Goal: Information Seeking & Learning: Learn about a topic

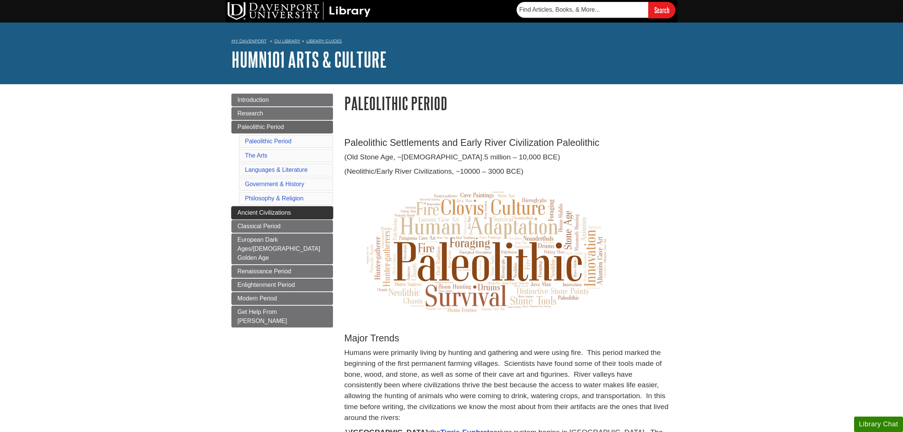
click at [256, 216] on span "Ancient Civilizations" at bounding box center [263, 213] width 53 height 6
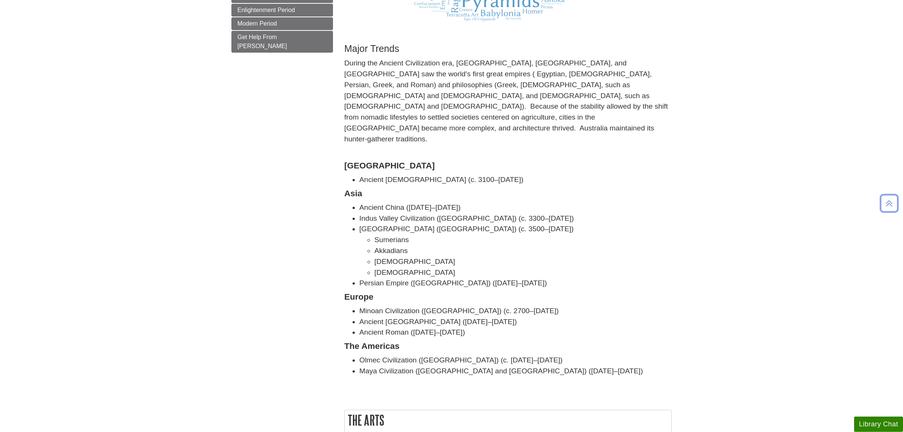
scroll to position [277, 0]
click at [482, 315] on li "Ancient Greece (c. 800 BCE–600 CE)" at bounding box center [515, 320] width 312 height 11
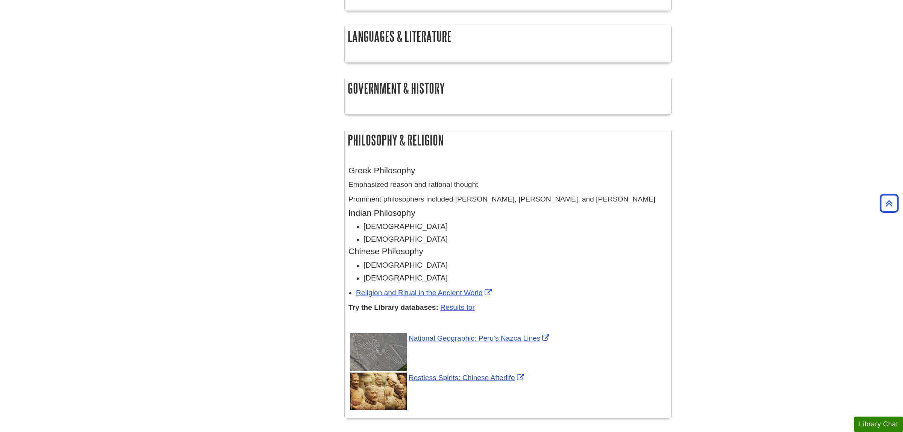
scroll to position [904, 0]
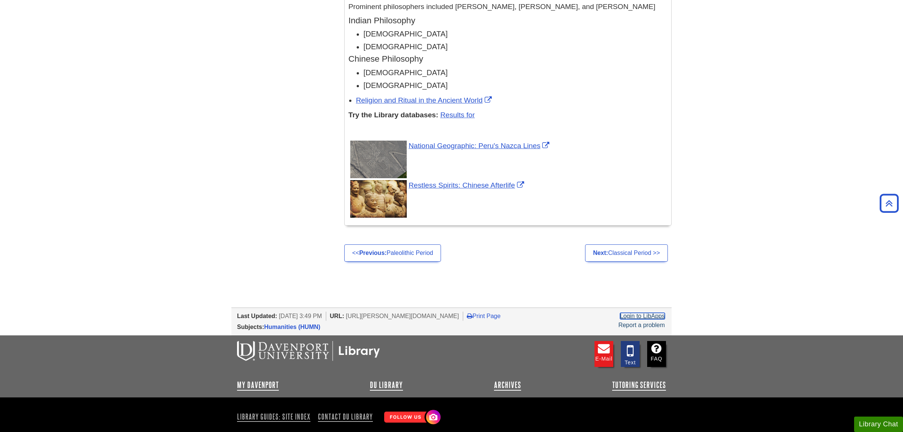
click at [634, 313] on link "Login to LibApps" at bounding box center [642, 316] width 45 height 6
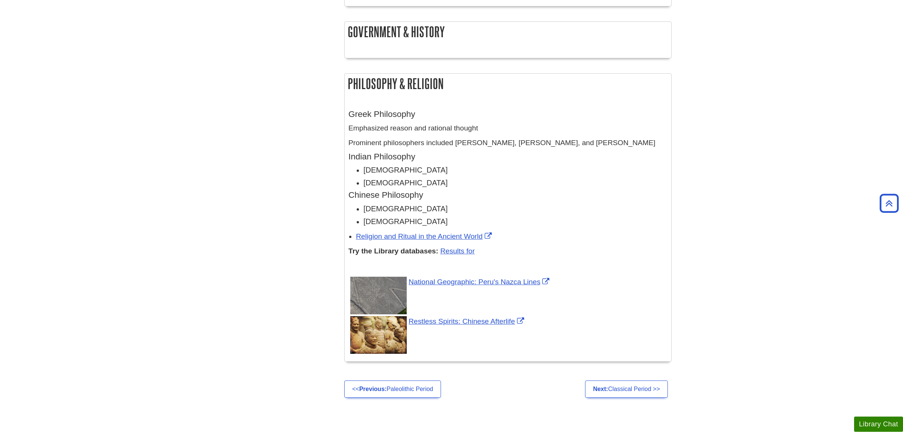
scroll to position [790, 0]
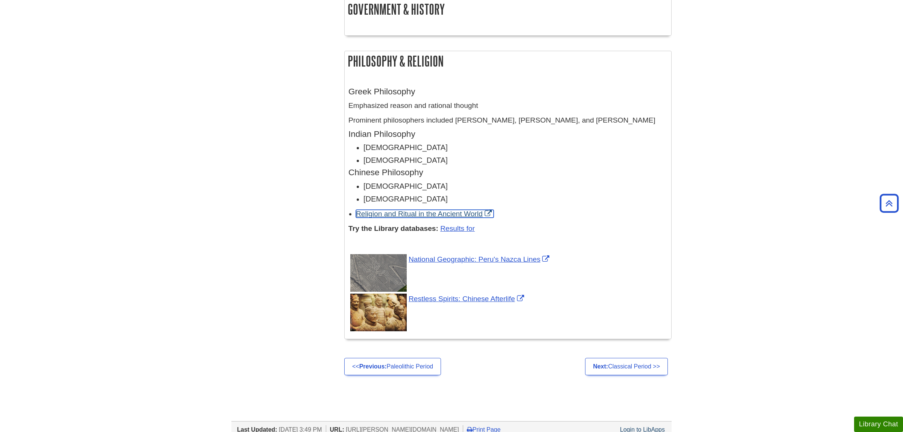
click at [423, 210] on link "Religion and Ritual in the Ancient World" at bounding box center [425, 214] width 138 height 8
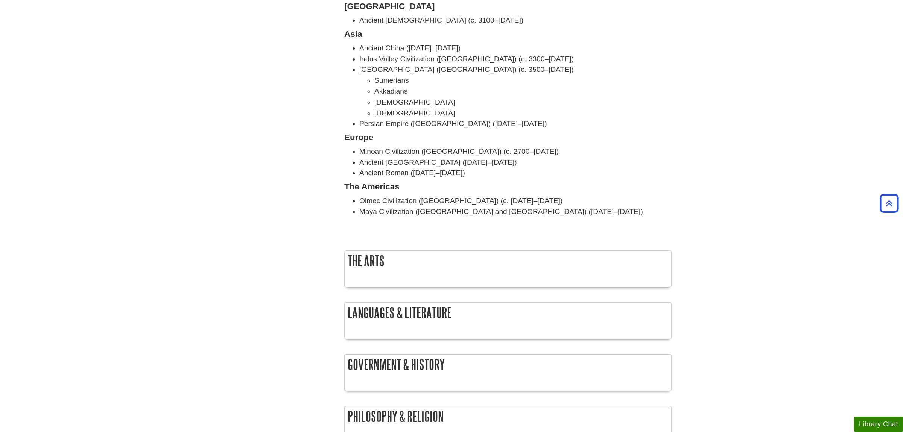
scroll to position [316, 0]
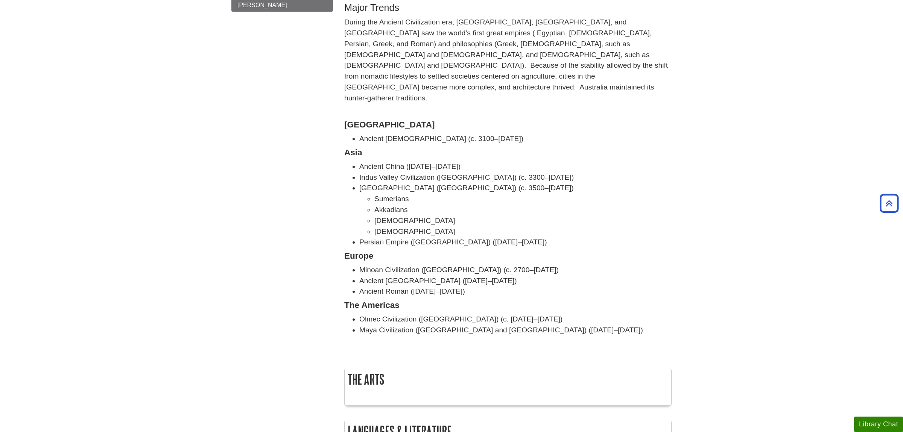
click at [91, 166] on body "Skip to Main Content Search My [PERSON_NAME] DU Library Library Guides HUMN101 …" at bounding box center [451, 369] width 903 height 1370
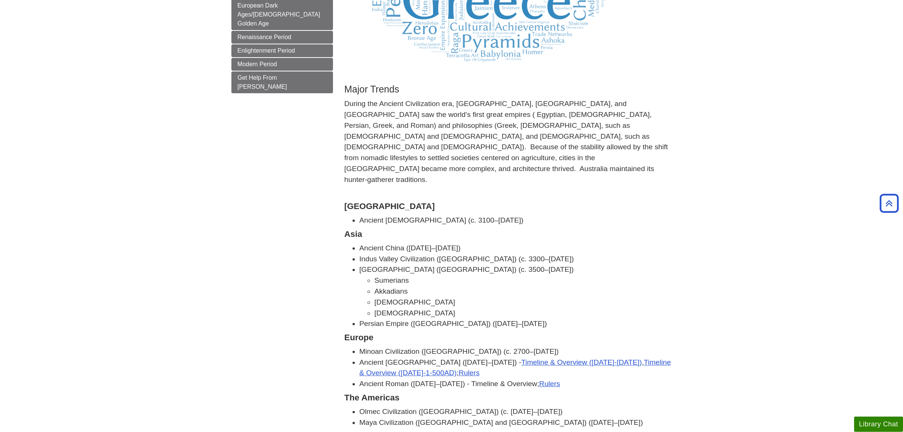
scroll to position [198, 0]
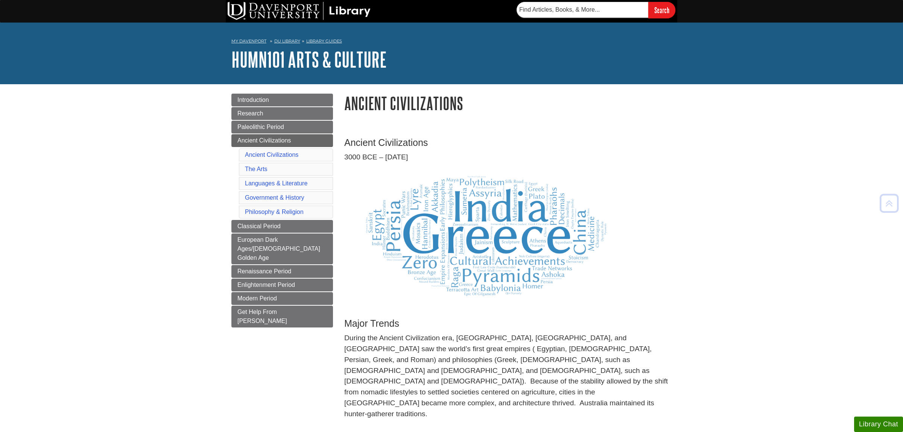
scroll to position [198, 0]
